Goal: Communication & Community: Answer question/provide support

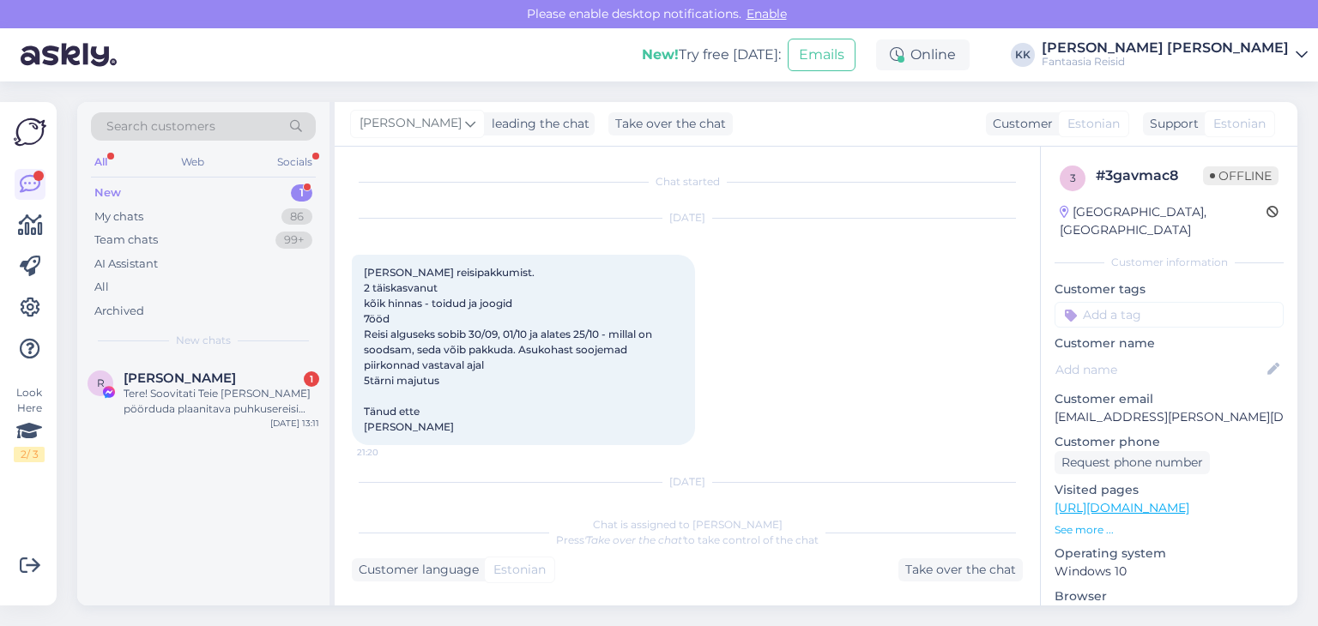
scroll to position [172, 0]
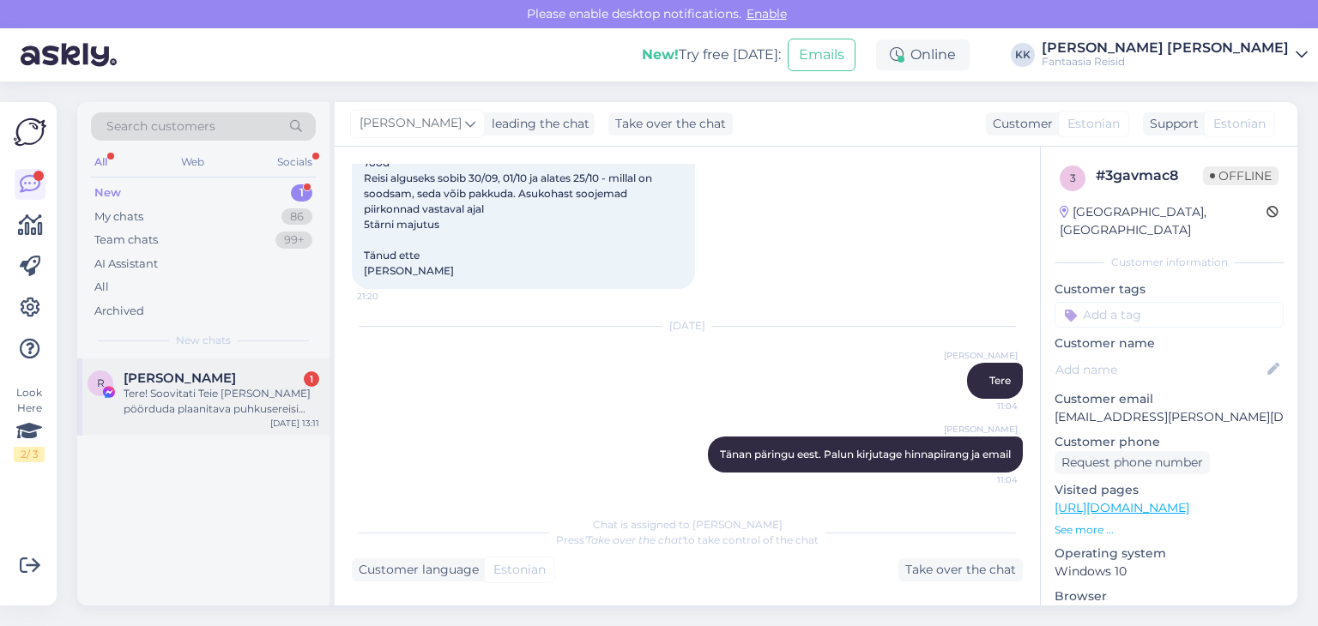
click at [207, 393] on div "Tere! Soovitati Teie [PERSON_NAME] pöörduda plaanitava puhkusereisi raames. Kas…" at bounding box center [222, 401] width 196 height 31
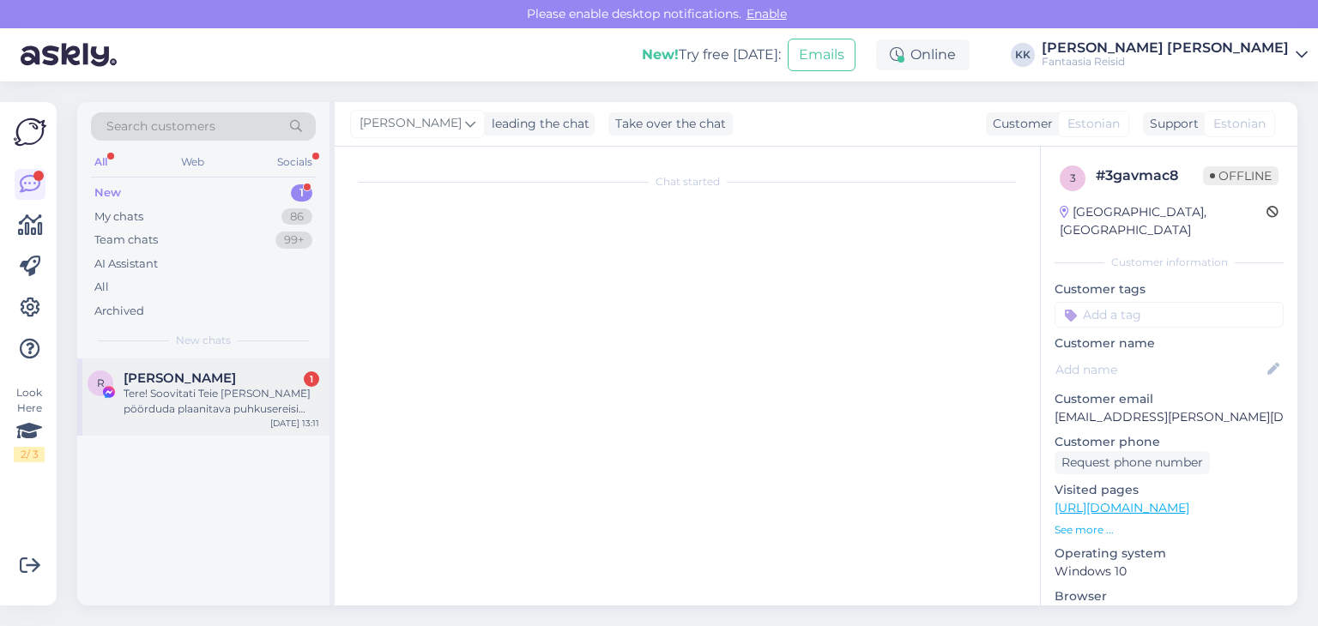
scroll to position [0, 0]
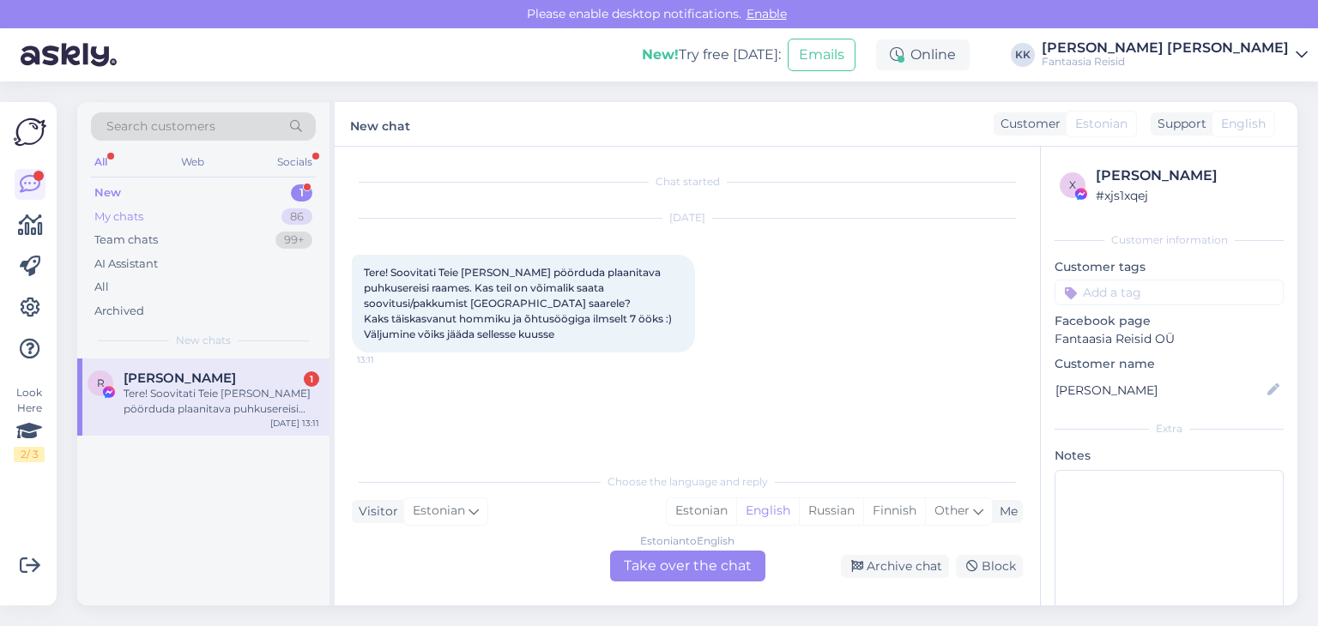
click at [141, 210] on div "My chats" at bounding box center [118, 216] width 49 height 17
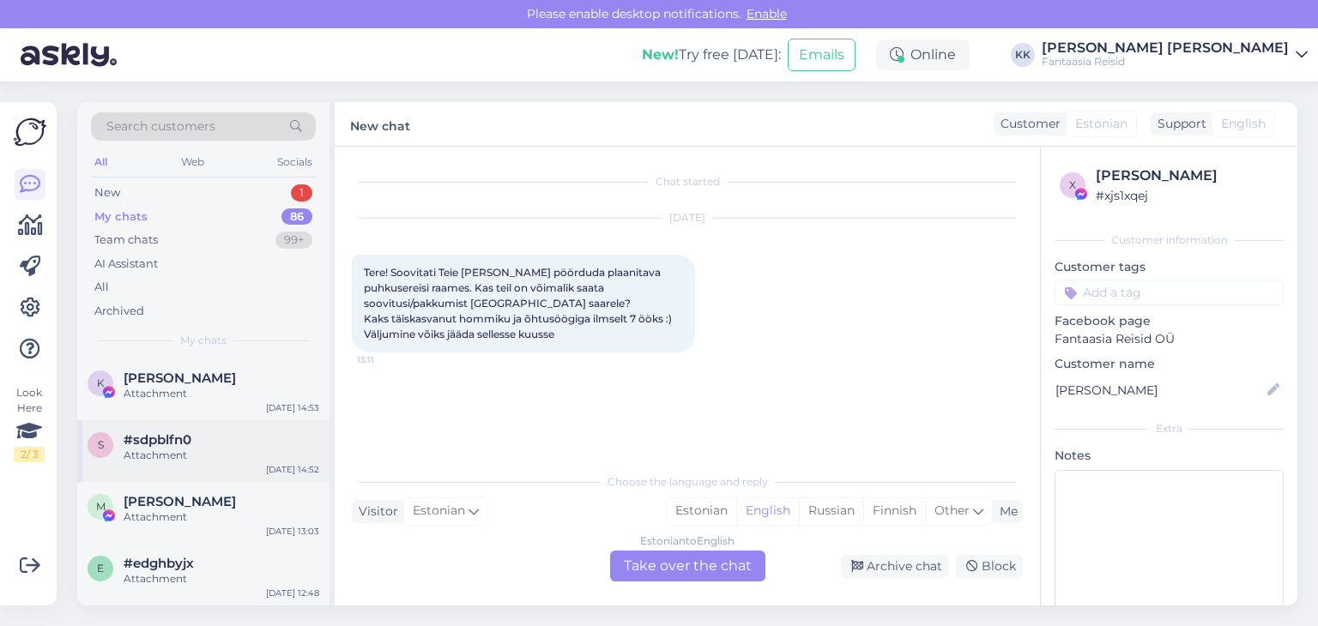
click at [182, 457] on div "Attachment" at bounding box center [222, 455] width 196 height 15
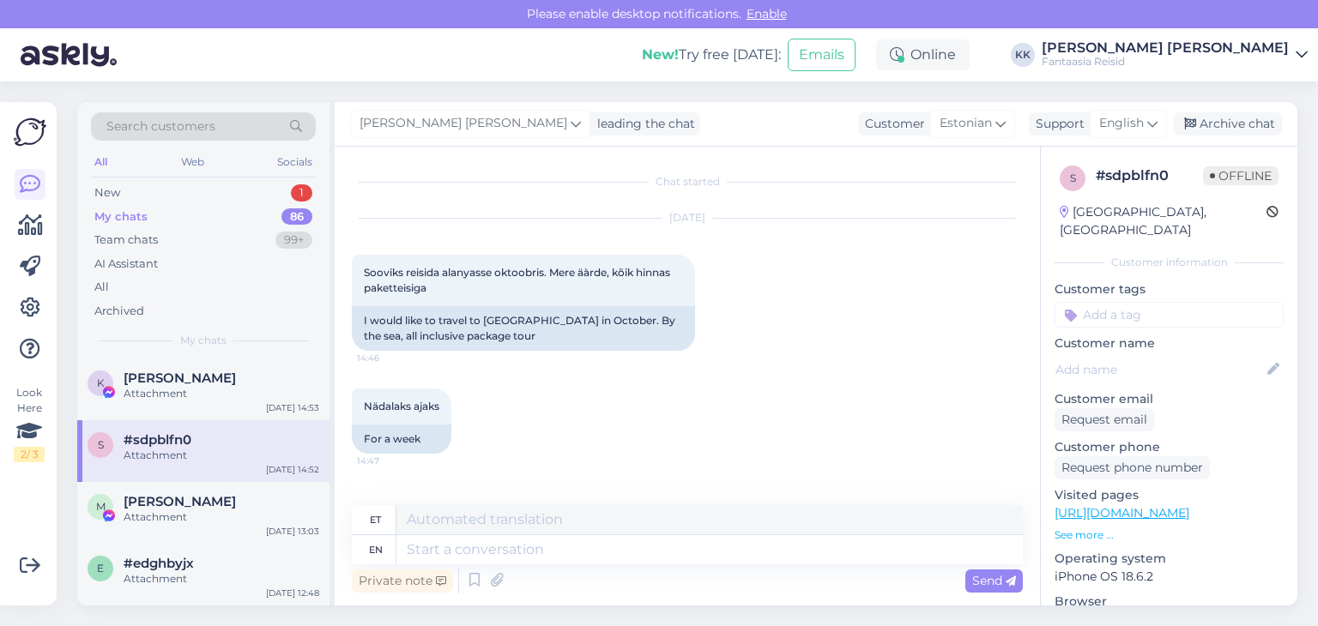
scroll to position [190, 0]
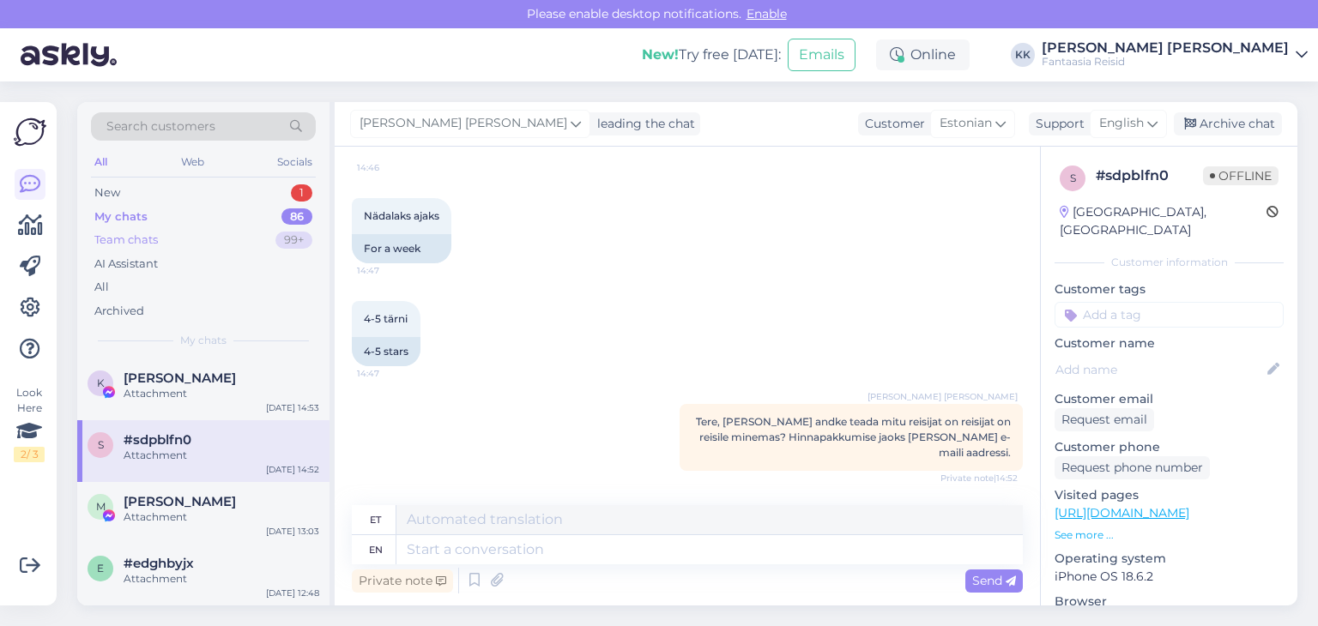
click at [130, 241] on div "Team chats" at bounding box center [125, 240] width 63 height 17
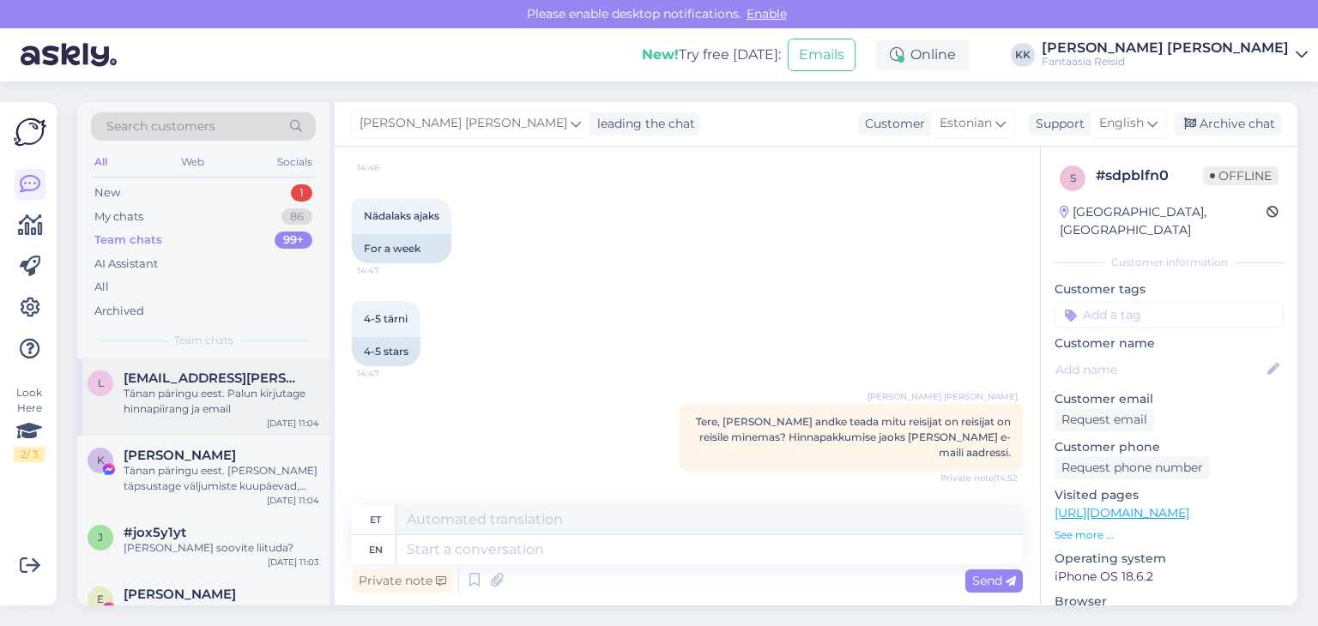
click at [190, 400] on div "Tänan päringu eest. Palun kirjutage hinnapiirang ja email" at bounding box center [222, 401] width 196 height 31
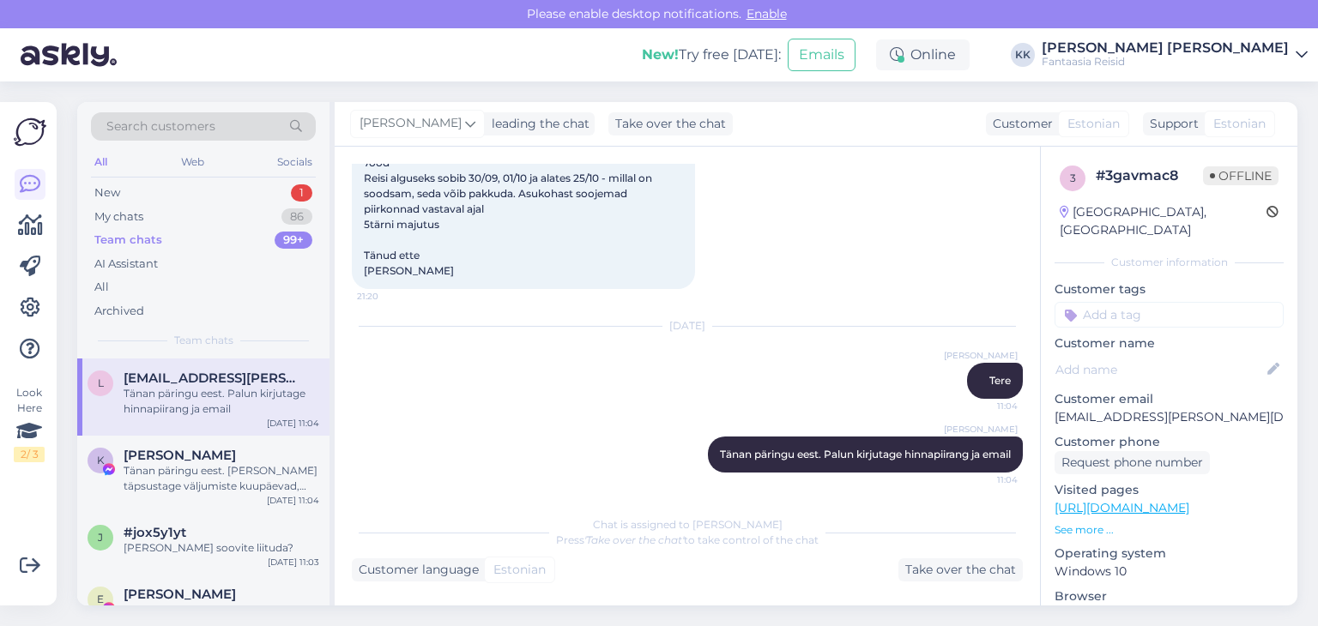
scroll to position [172, 0]
click at [187, 547] on div "[PERSON_NAME] soovite liituda?" at bounding box center [222, 547] width 196 height 15
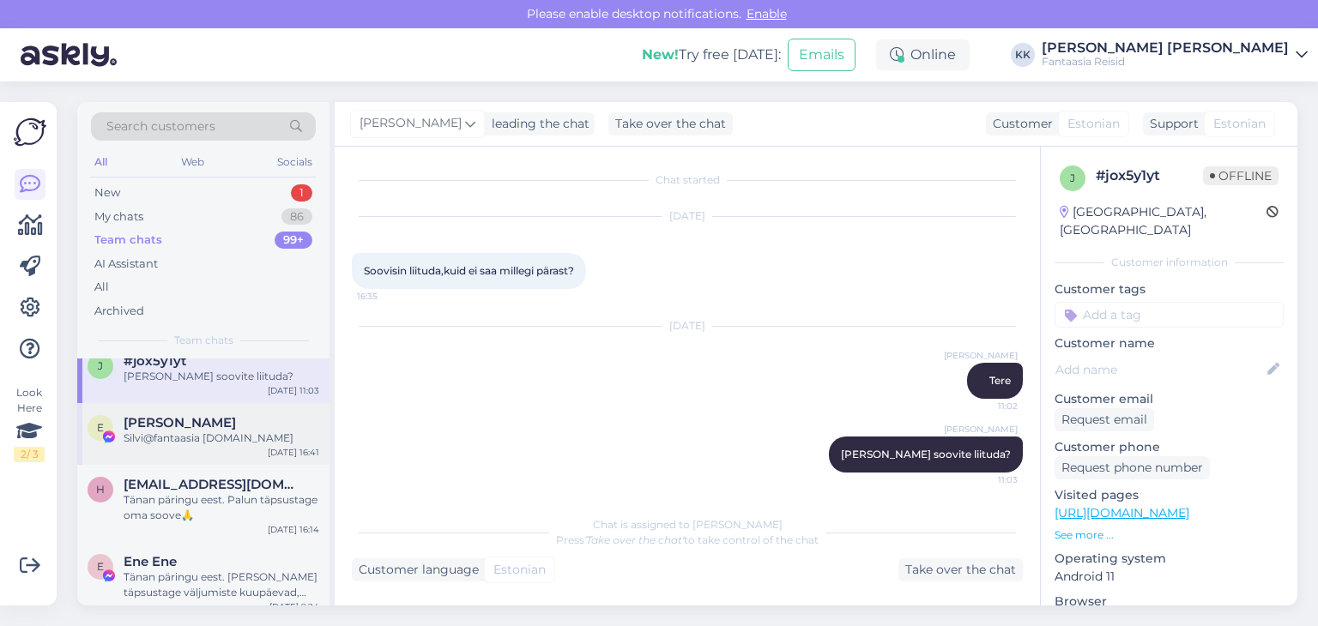
click at [174, 437] on div "Silvi@fantaasia [DOMAIN_NAME]" at bounding box center [222, 438] width 196 height 15
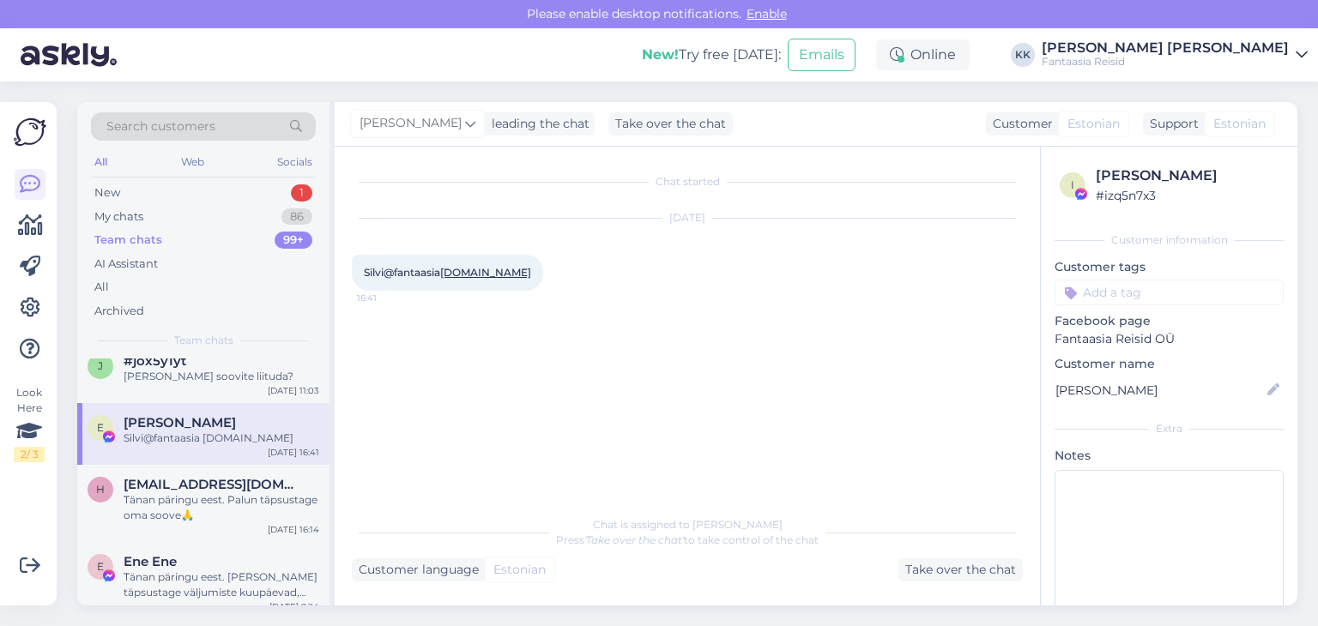
scroll to position [0, 0]
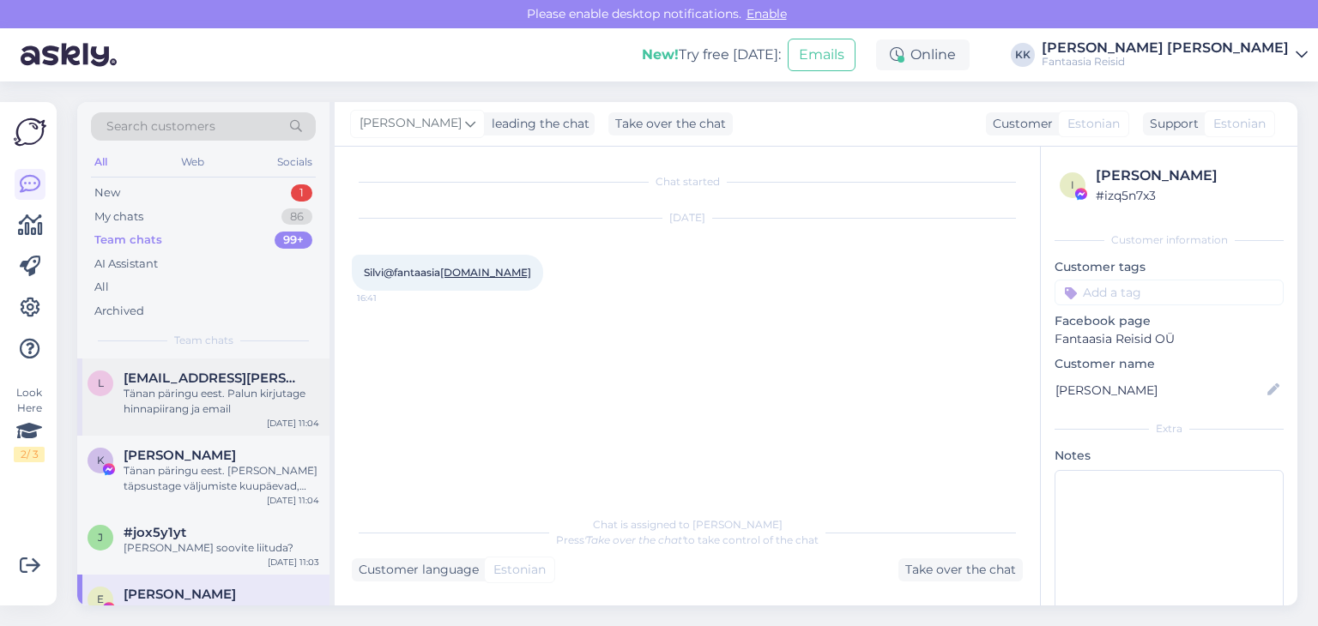
click at [190, 403] on div "Tänan päringu eest. Palun kirjutage hinnapiirang ja email" at bounding box center [222, 401] width 196 height 31
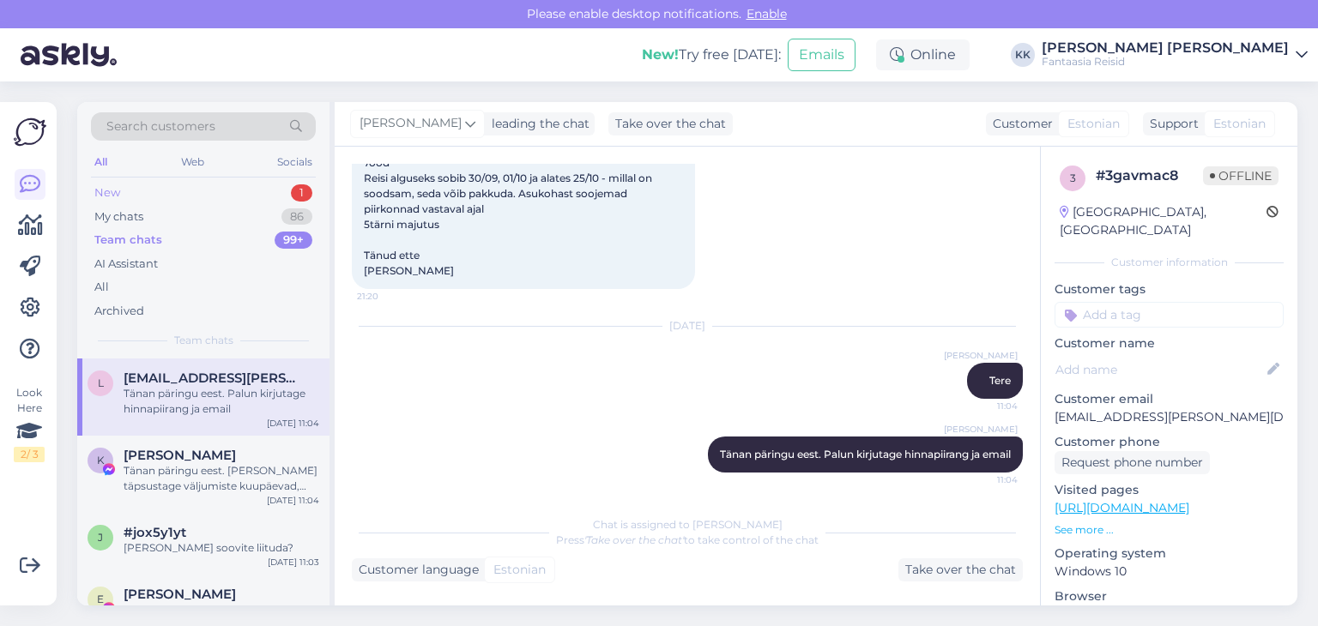
click at [137, 197] on div "New 1" at bounding box center [203, 193] width 225 height 24
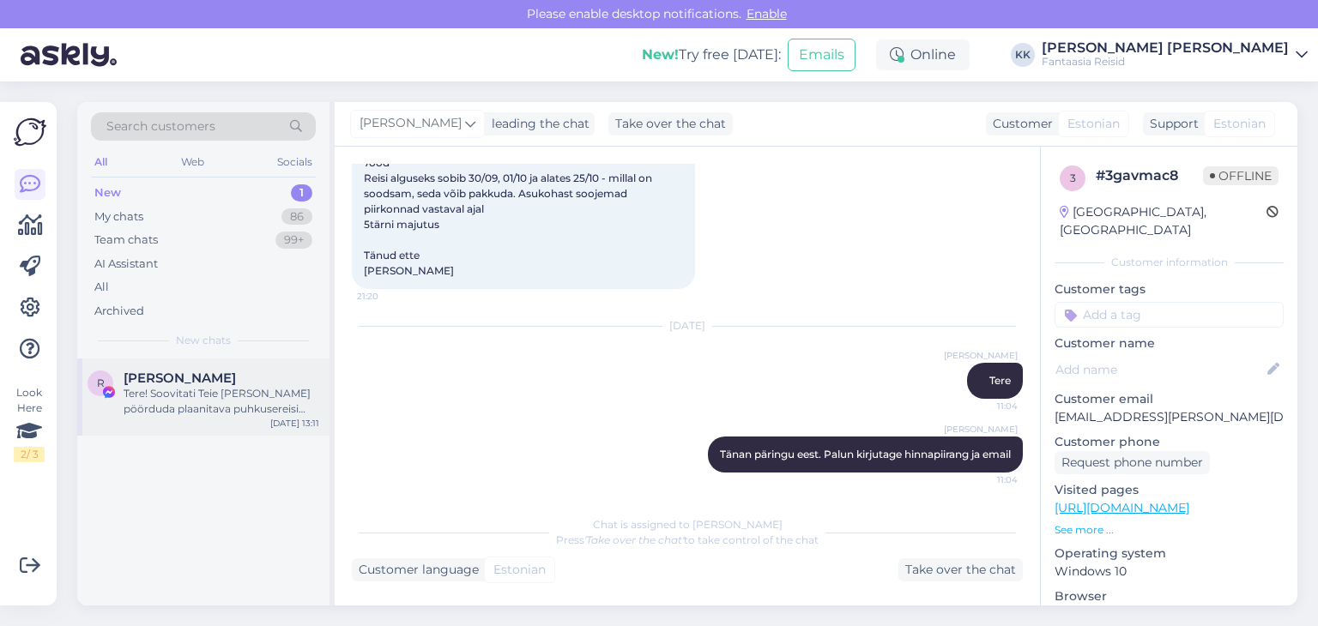
click at [183, 390] on div "Tere! Soovitati Teie [PERSON_NAME] pöörduda plaanitava puhkusereisi raames. Kas…" at bounding box center [222, 401] width 196 height 31
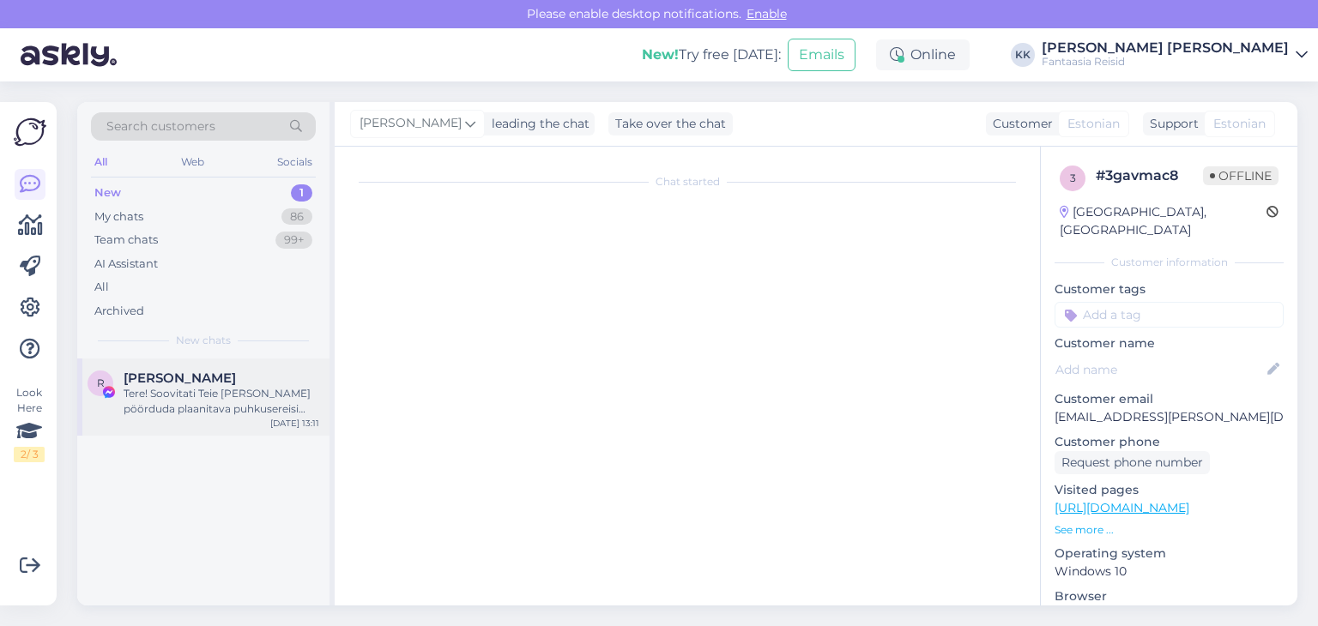
scroll to position [0, 0]
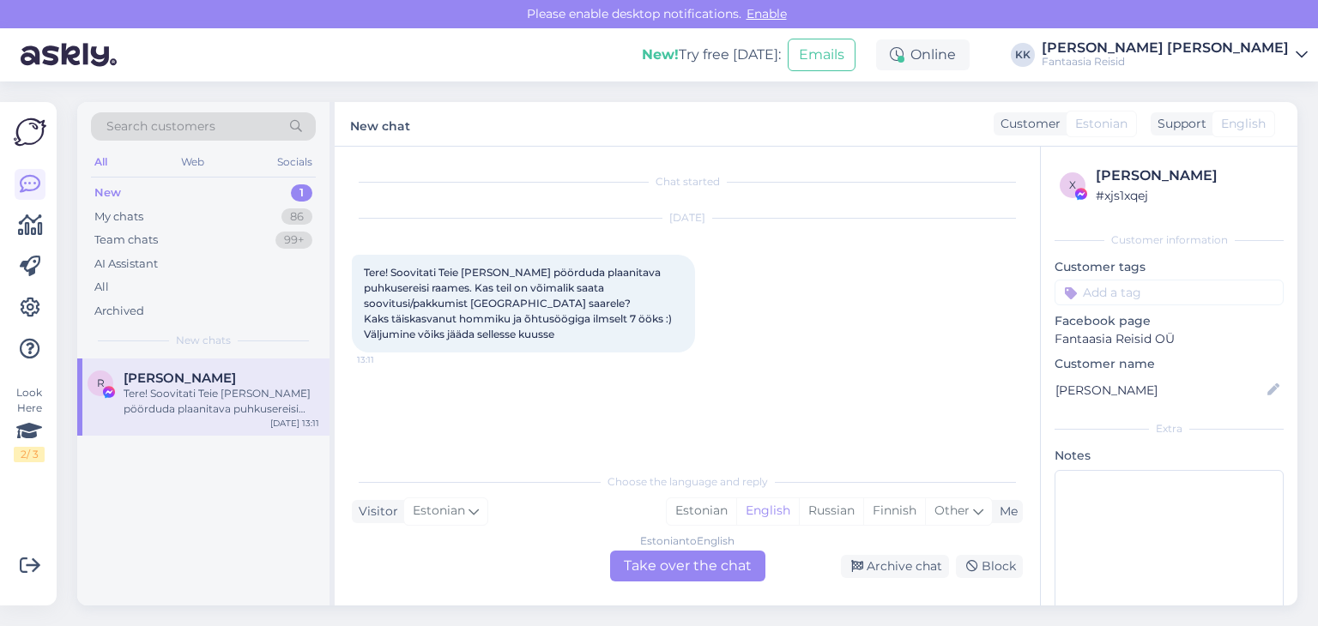
click at [728, 569] on div "Estonian to English Take over the chat" at bounding box center [687, 566] width 155 height 31
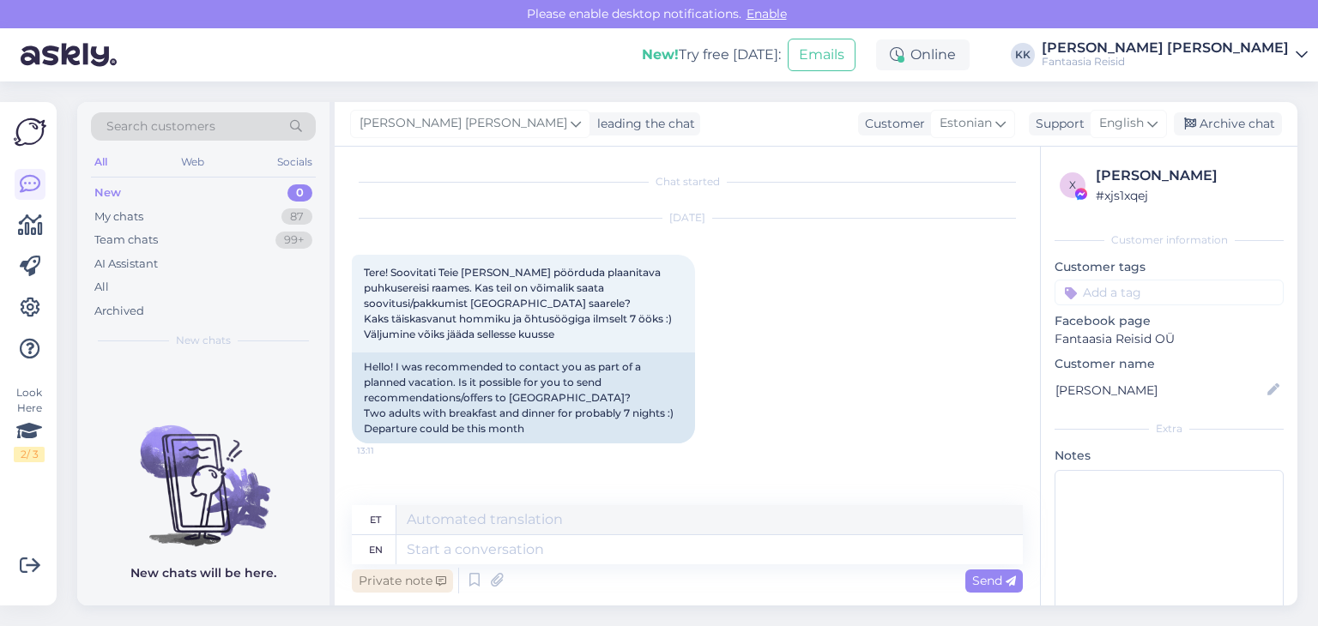
click at [397, 581] on div "Private note" at bounding box center [402, 581] width 101 height 23
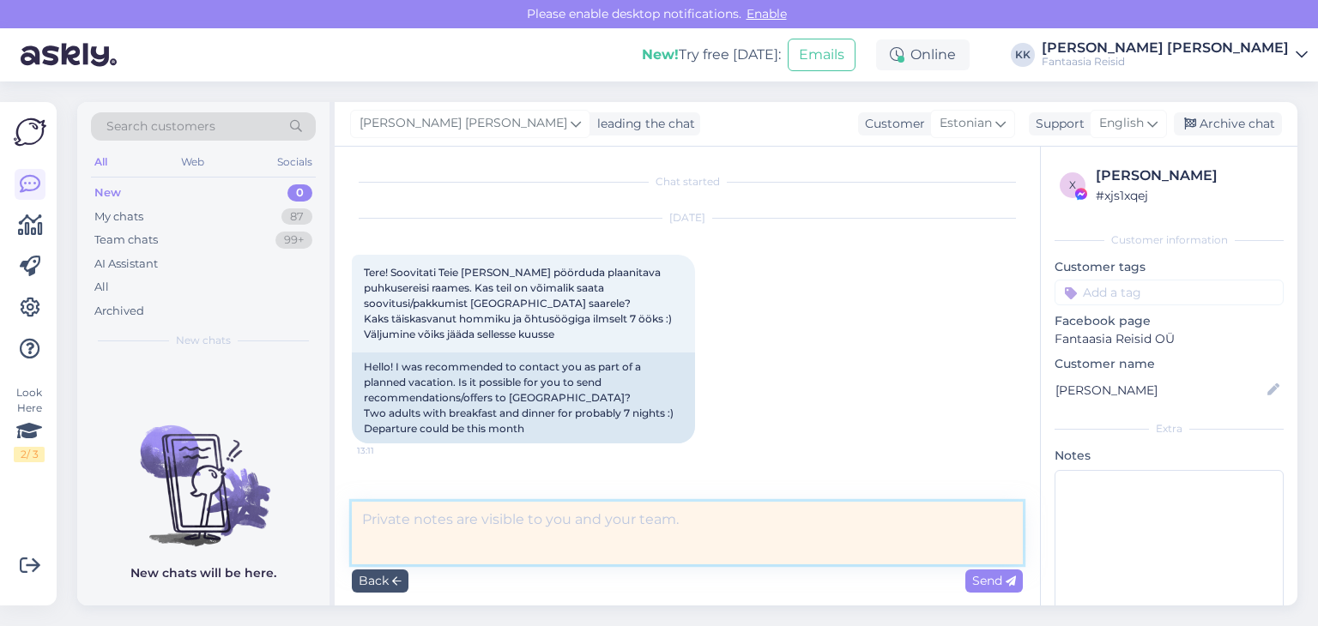
click at [392, 526] on textarea at bounding box center [687, 533] width 671 height 63
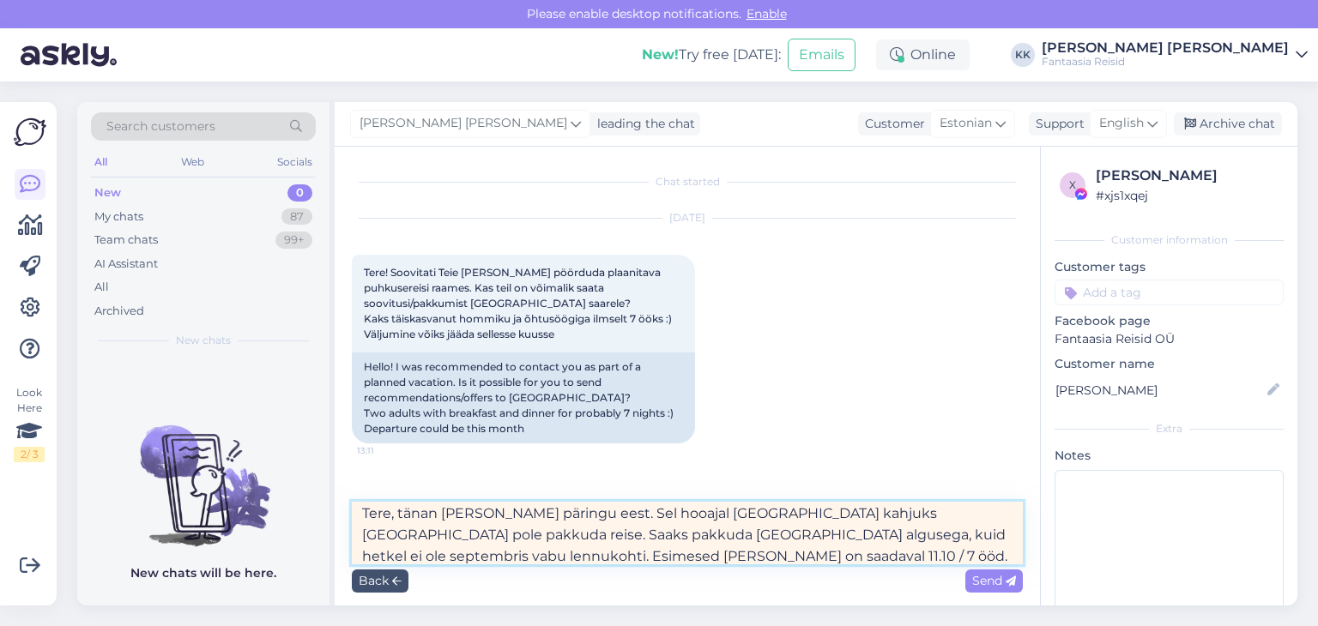
scroll to position [15, 0]
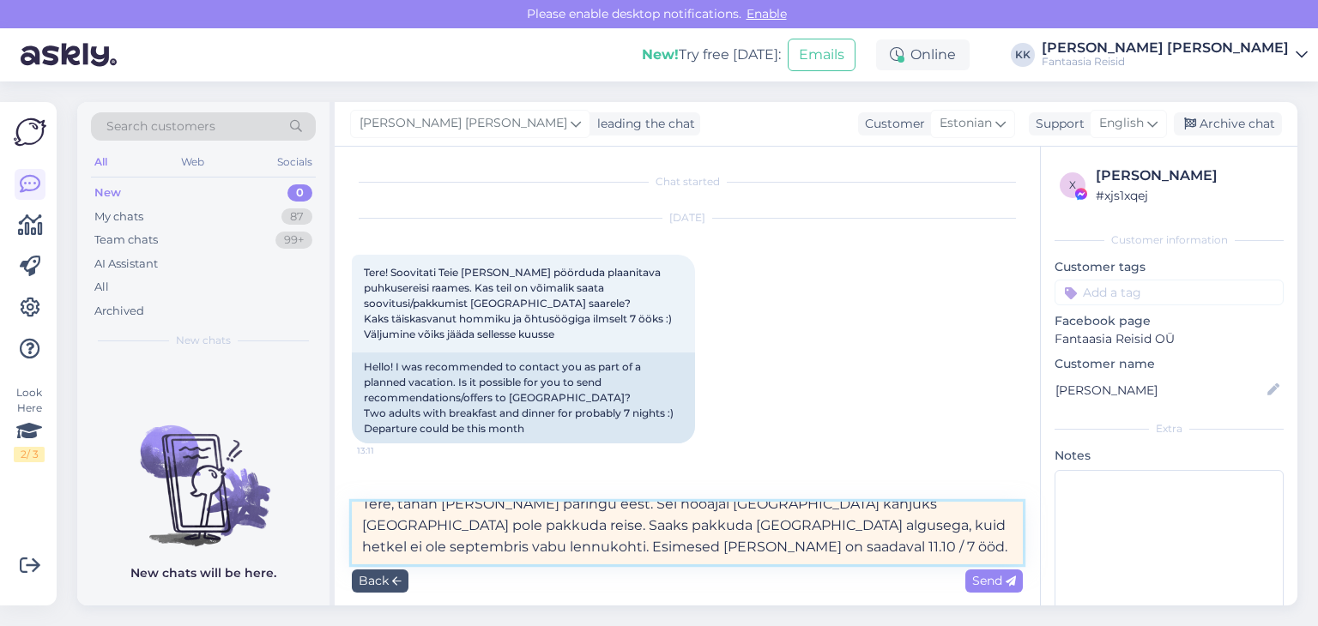
drag, startPoint x: 361, startPoint y: 516, endPoint x: 525, endPoint y: 557, distance: 169.0
click at [525, 564] on div "Tere, tänan [PERSON_NAME] päringu eest. Sel hooajal [GEOGRAPHIC_DATA] kahjuks […" at bounding box center [687, 549] width 671 height 95
click at [524, 556] on textarea "Tere, tänan [PERSON_NAME] päringu eest. Sel hooajal [GEOGRAPHIC_DATA] kahjuks […" at bounding box center [687, 533] width 671 height 63
drag, startPoint x: 963, startPoint y: 547, endPoint x: 508, endPoint y: 540, distance: 454.8
click at [508, 540] on textarea "Tere, tänan [PERSON_NAME] päringu eest. Sel hooajal [GEOGRAPHIC_DATA] kahjuks […" at bounding box center [687, 533] width 671 height 63
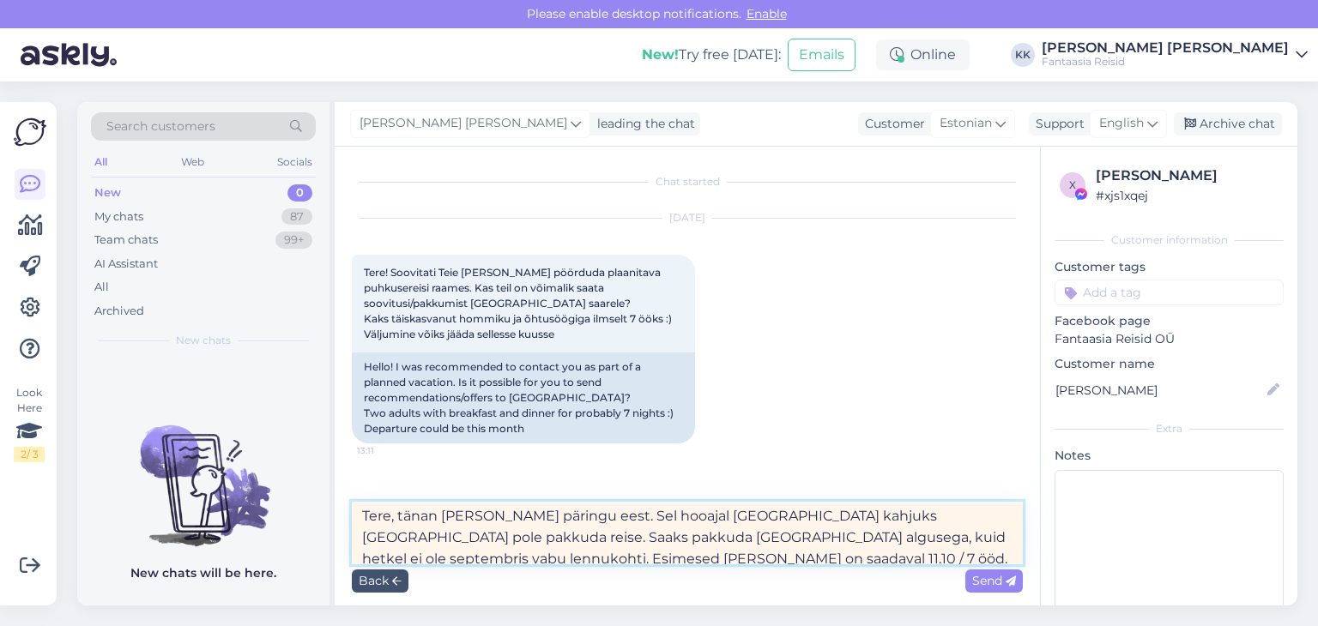
scroll to position [0, 0]
click at [647, 517] on textarea "Tere, tänan [PERSON_NAME] päringu eest. Sel hooajal [GEOGRAPHIC_DATA] kahjuks […" at bounding box center [687, 533] width 671 height 63
drag, startPoint x: 805, startPoint y: 519, endPoint x: 858, endPoint y: 519, distance: 53.2
click at [858, 519] on textarea "Tere, tänan [PERSON_NAME] päringu eest. Sel hooajal pole kahjuks [GEOGRAPHIC_DA…" at bounding box center [687, 533] width 671 height 63
click at [885, 521] on textarea "Tere, tänan [PERSON_NAME] päringu eest. Sel hooajal pole kahjuks [GEOGRAPHIC_DA…" at bounding box center [687, 533] width 671 height 63
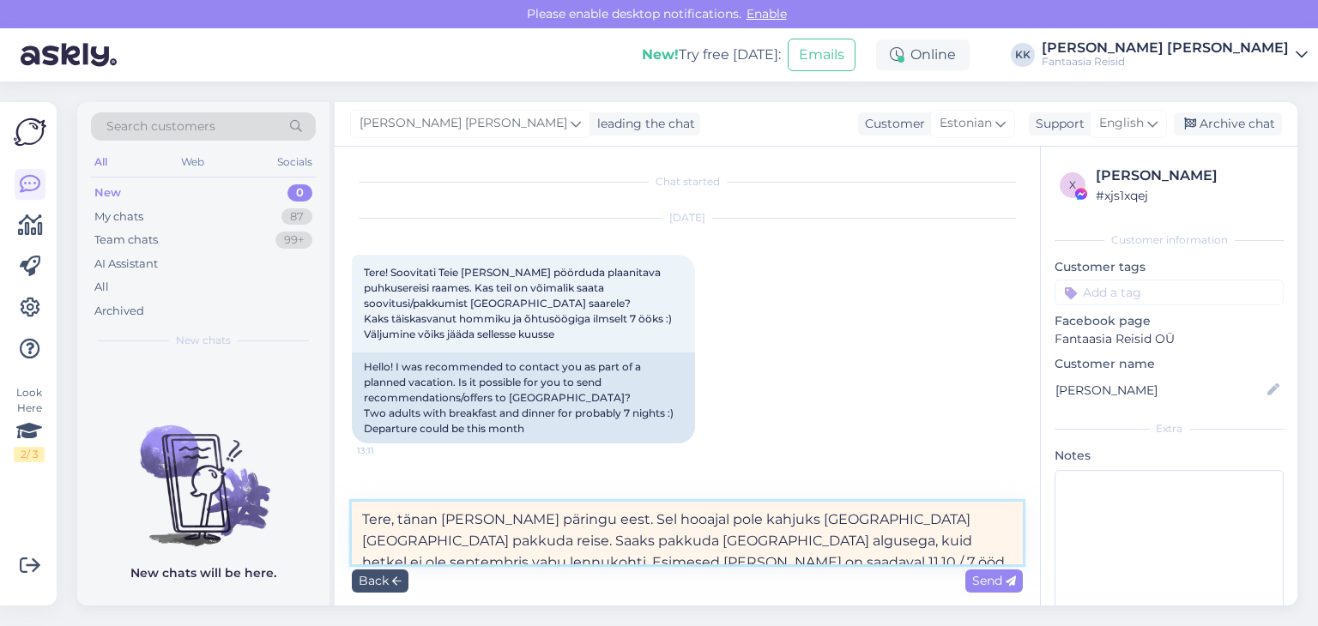
click at [800, 516] on textarea "Tere, tänan [PERSON_NAME] päringu eest. Sel hooajal pole kahjuks [GEOGRAPHIC_DA…" at bounding box center [687, 533] width 671 height 63
click at [733, 520] on textarea "Tere, tänan [PERSON_NAME] päringu eest. Sel hooajal pole kahjuks [GEOGRAPHIC_DA…" at bounding box center [687, 533] width 671 height 63
click at [954, 519] on textarea "Tere, tänan [PERSON_NAME] päringu eest. Sel hooajal pole kahjuks [GEOGRAPHIC_DA…" at bounding box center [687, 533] width 671 height 63
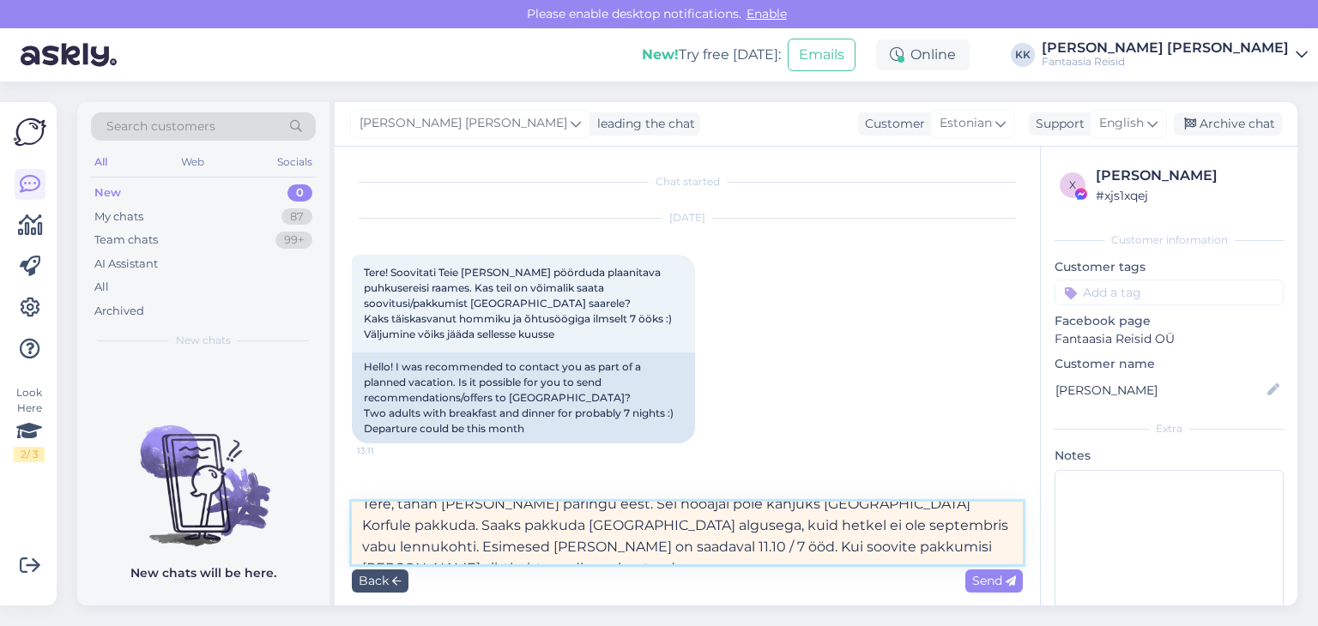
drag, startPoint x: 939, startPoint y: 519, endPoint x: 421, endPoint y: 523, distance: 518.2
click at [416, 521] on textarea "Tere, tänan [PERSON_NAME] päringu eest. Sel hooajal pole kahjuks [GEOGRAPHIC_DA…" at bounding box center [687, 533] width 671 height 63
click at [424, 522] on textarea "Tere, tänan [PERSON_NAME] päringu eest. Sel hooajal pole kahjuks [GEOGRAPHIC_DA…" at bounding box center [687, 533] width 671 height 63
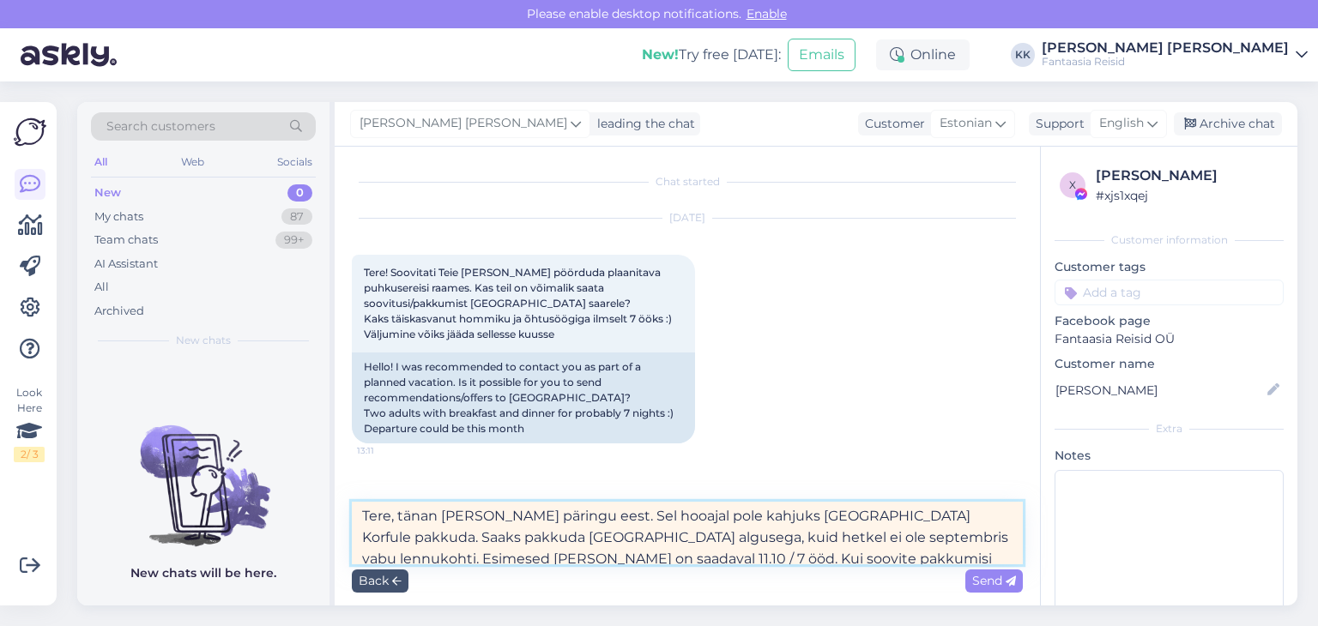
scroll to position [0, 0]
drag, startPoint x: 923, startPoint y: 520, endPoint x: 964, endPoint y: 522, distance: 41.3
click at [964, 522] on textarea "Tere, tänan [PERSON_NAME] päringu eest. Sel hooajal pole kahjuks [GEOGRAPHIC_DA…" at bounding box center [687, 533] width 671 height 63
click at [426, 540] on textarea "Tere, tänan [PERSON_NAME] päringu eest. Sel hooajal pole kahjuks [GEOGRAPHIC_DA…" at bounding box center [687, 533] width 671 height 63
click at [595, 544] on textarea "Tere, tänan [PERSON_NAME] päringu eest. Sel hooajal pole kahjuks [GEOGRAPHIC_DA…" at bounding box center [687, 533] width 671 height 63
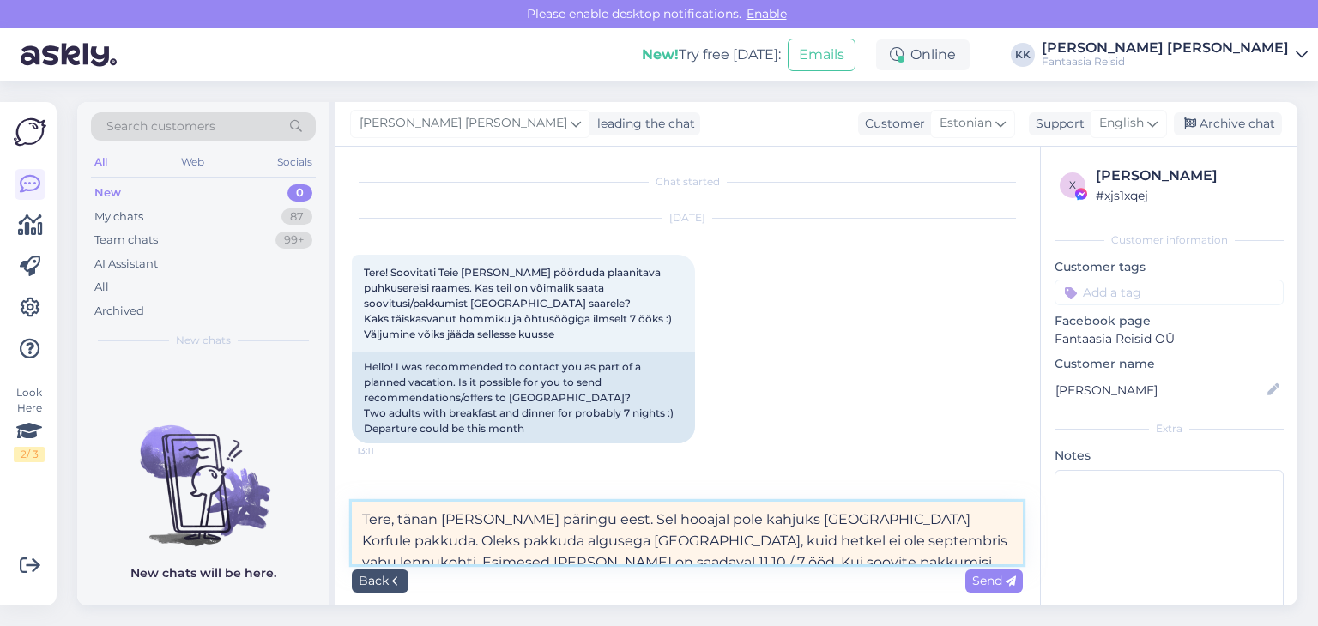
scroll to position [15, 0]
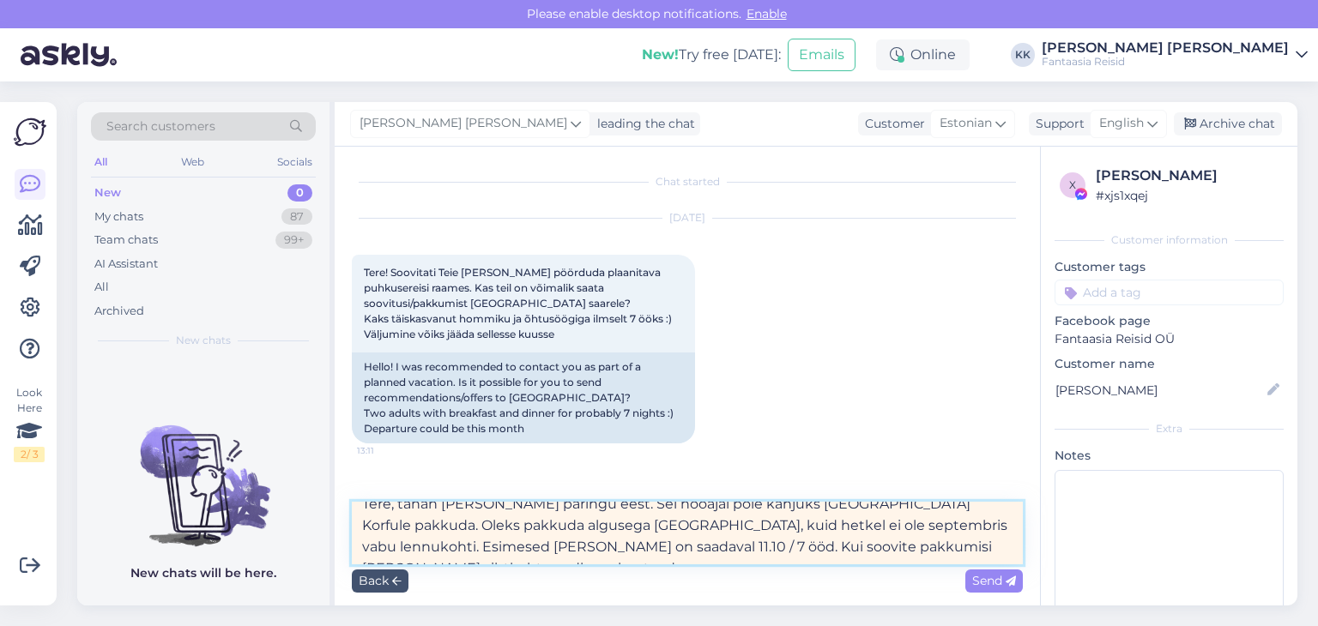
click at [994, 526] on textarea "Tere, tänan [PERSON_NAME] päringu eest. Sel hooajal pole kahjuks [GEOGRAPHIC_DA…" at bounding box center [687, 533] width 671 height 63
click at [434, 547] on textarea "Tere, tänan [PERSON_NAME] päringu eest. Sel hooajal pole kahjuks [GEOGRAPHIC_DA…" at bounding box center [687, 533] width 671 height 63
click at [913, 528] on textarea "Tere, tänan [PERSON_NAME] päringu eest. Sel hooajal pole kahjuks [GEOGRAPHIC_DA…" at bounding box center [687, 533] width 671 height 63
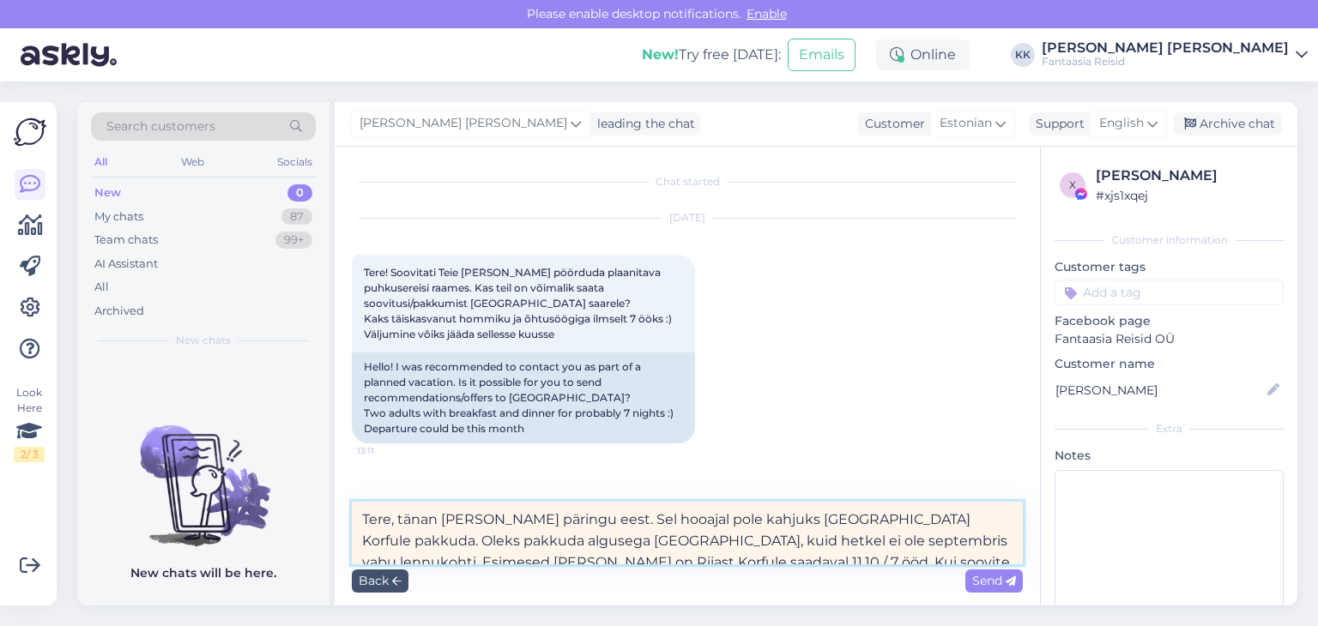
drag, startPoint x: 519, startPoint y: 550, endPoint x: 326, endPoint y: 468, distance: 209.5
click at [326, 468] on div "Search customers All Web Socials New 0 My chats 87 Team chats 99+ AI Assistant …" at bounding box center [687, 354] width 1220 height 504
click at [836, 528] on textarea "Tere, tänan [PERSON_NAME] päringu eest. Sel hooajal pole kahjuks [GEOGRAPHIC_DA…" at bounding box center [687, 533] width 671 height 63
click at [847, 516] on textarea "Tere, tänan [PERSON_NAME] päringu eest. Sel hooajal pole kahjuks [GEOGRAPHIC_DA…" at bounding box center [687, 533] width 671 height 63
click at [856, 516] on textarea "Tere, tänan [PERSON_NAME] päringu eest. Sel hooajal pole kahjuks [GEOGRAPHIC_DA…" at bounding box center [687, 533] width 671 height 63
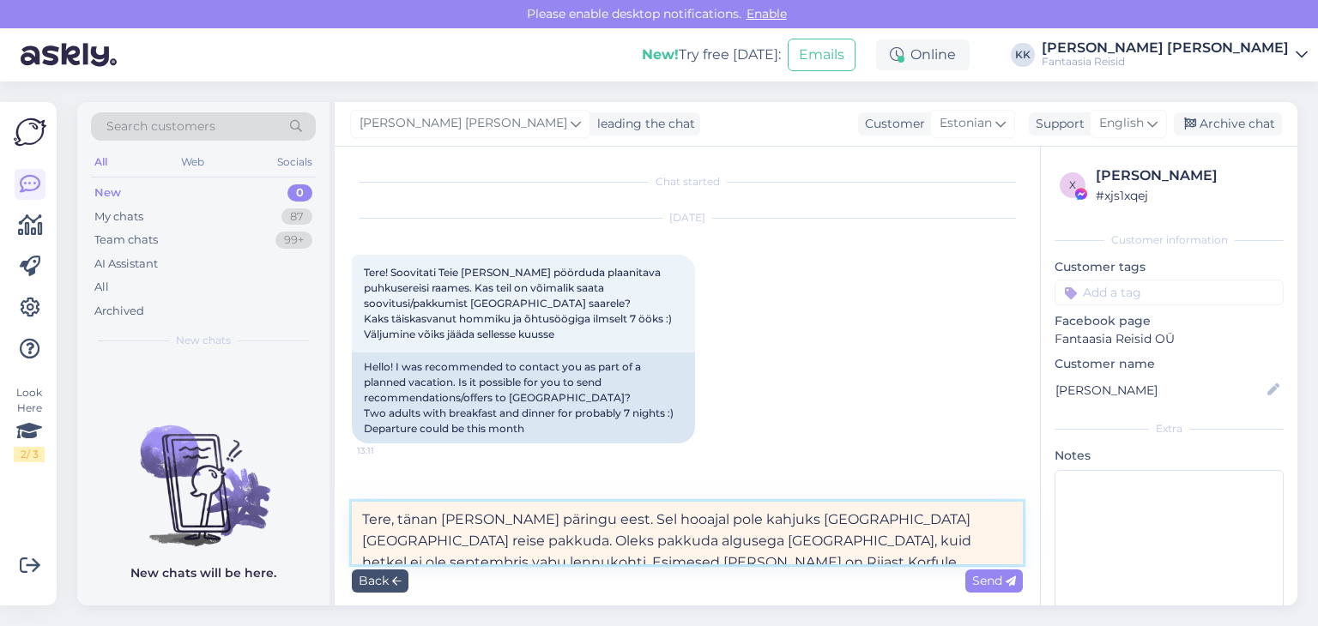
type textarea "Tere, tänan [PERSON_NAME] päringu eest. Sel hooajal pole kahjuks [GEOGRAPHIC_DA…"
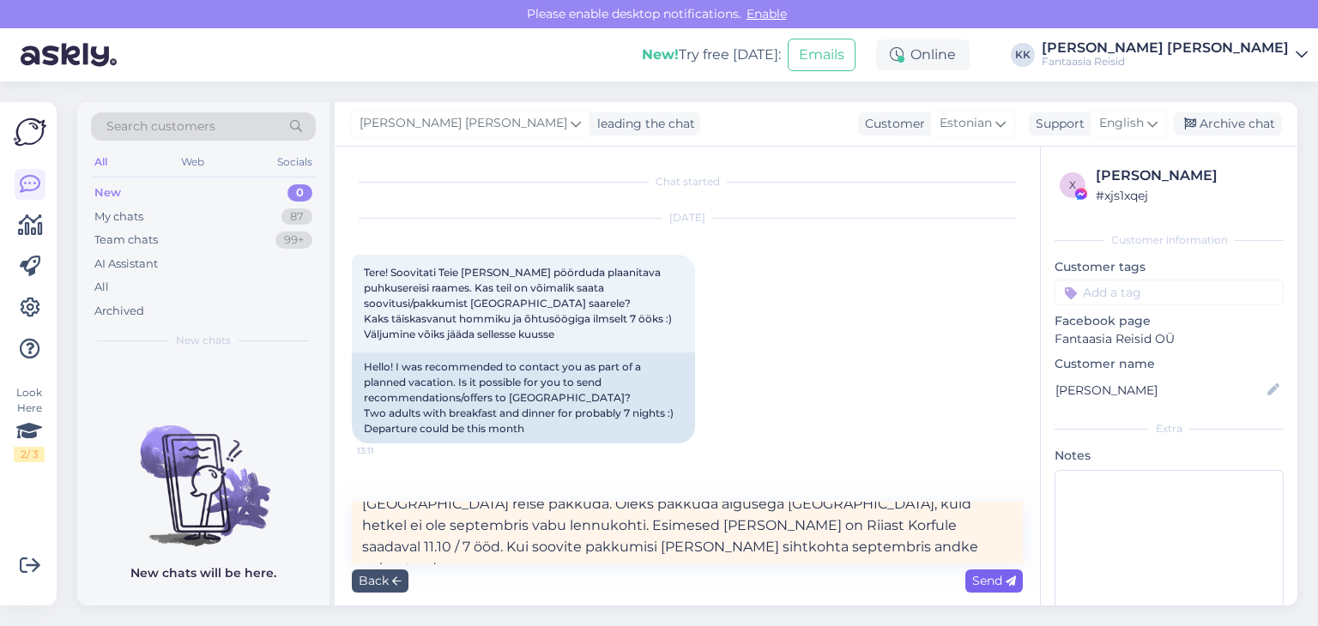
click at [993, 582] on span "Send" at bounding box center [994, 580] width 44 height 15
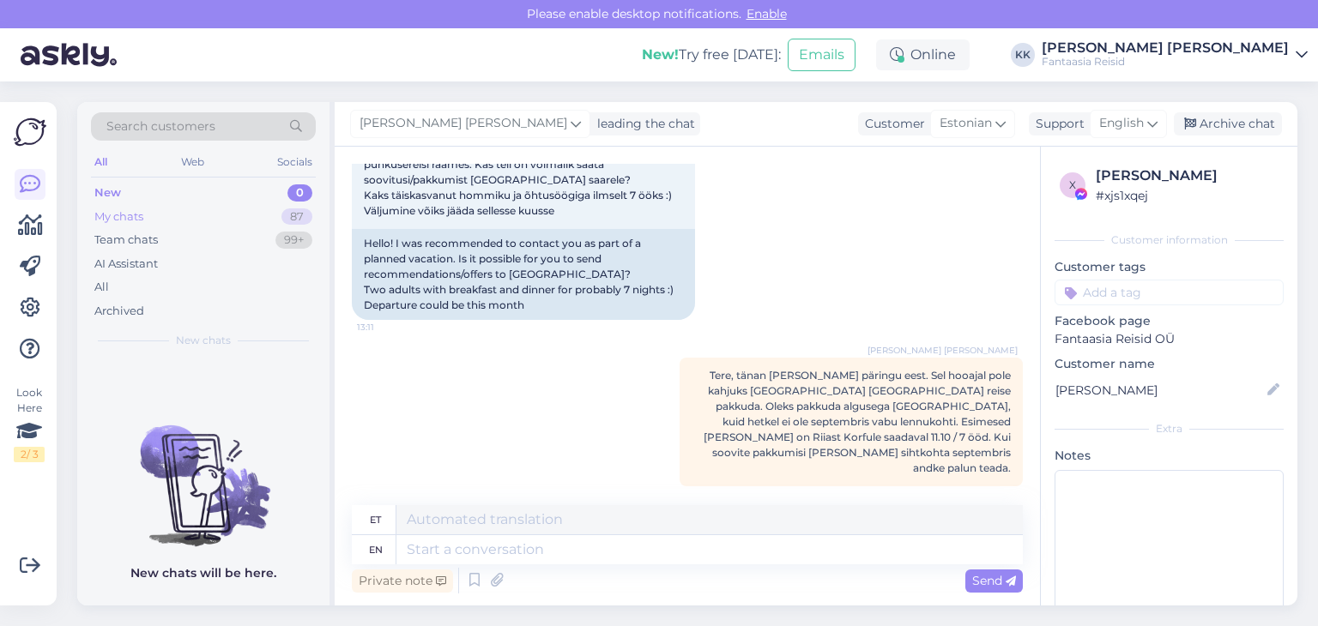
click at [148, 217] on div "My chats 87" at bounding box center [203, 217] width 225 height 24
